Goal: Find specific page/section: Find specific page/section

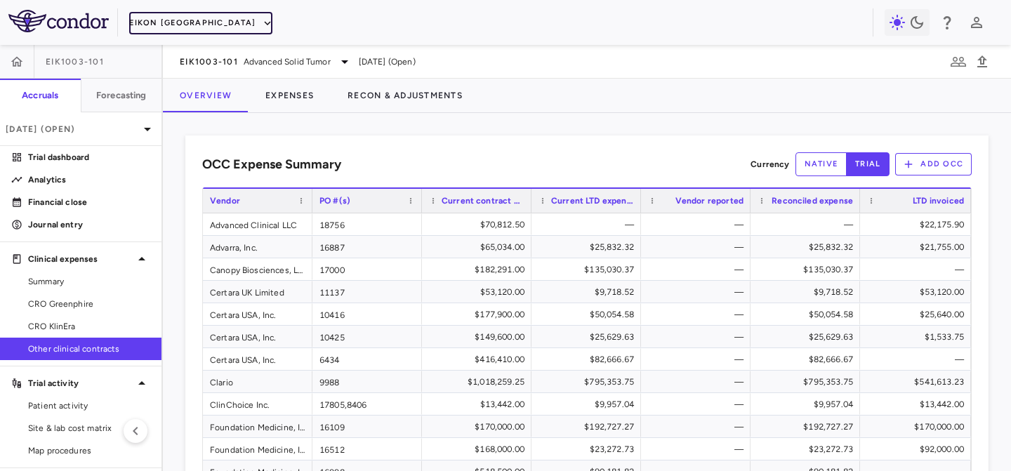
click at [265, 23] on icon "button" at bounding box center [268, 23] width 6 height 4
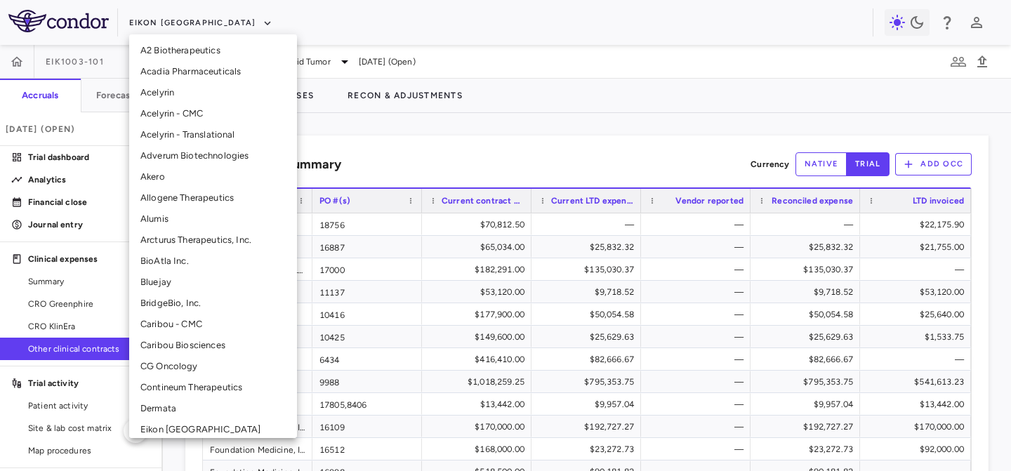
click at [463, 20] on div at bounding box center [505, 235] width 1011 height 471
